Goal: Information Seeking & Learning: Learn about a topic

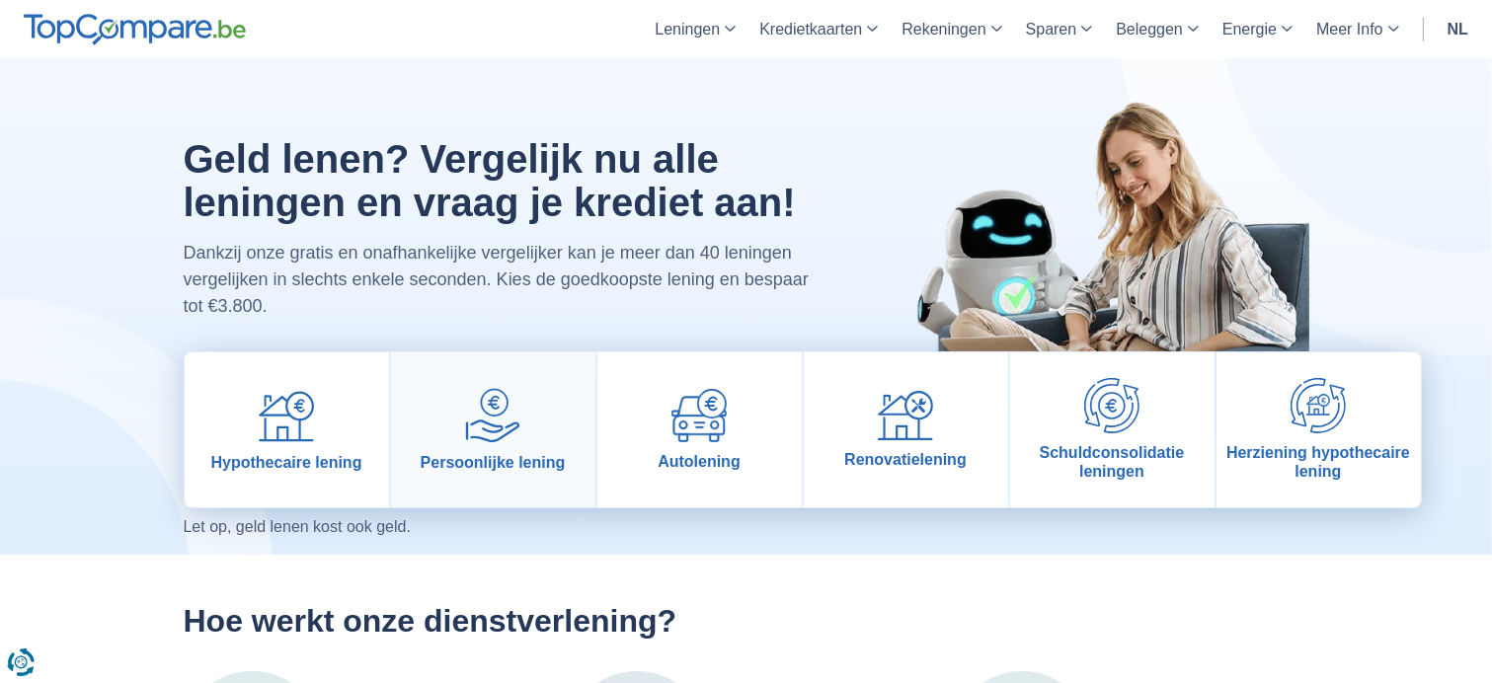
drag, startPoint x: 0, startPoint y: 0, endPoint x: 519, endPoint y: 446, distance: 684.7
click at [519, 446] on link "Persoonlijke lening" at bounding box center [493, 429] width 204 height 155
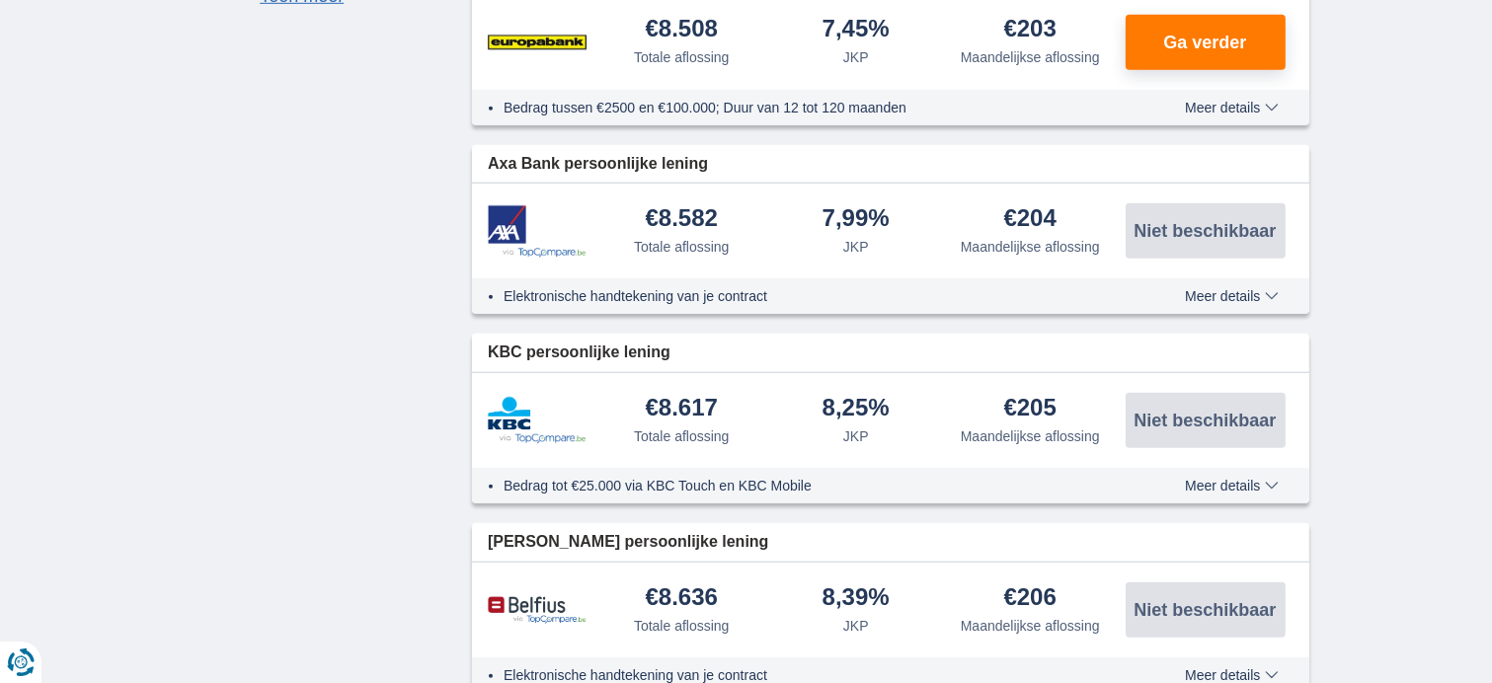
scroll to position [1580, 0]
